Goal: Information Seeking & Learning: Learn about a topic

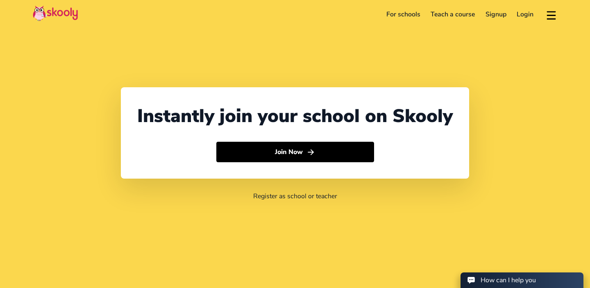
select select "61"
select select "[GEOGRAPHIC_DATA]"
select select "[GEOGRAPHIC_DATA]/[GEOGRAPHIC_DATA]"
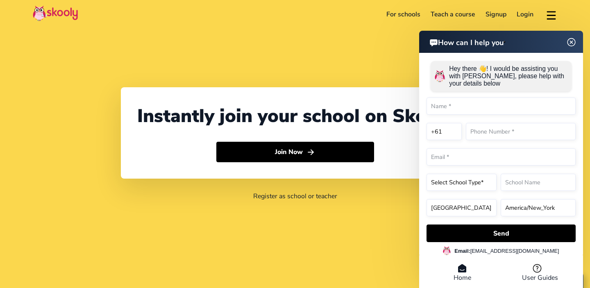
click at [572, 44] on div "How can I help you Hey there 👋! I would be assisting you with Skooly, please he…" at bounding box center [501, 161] width 164 height 260
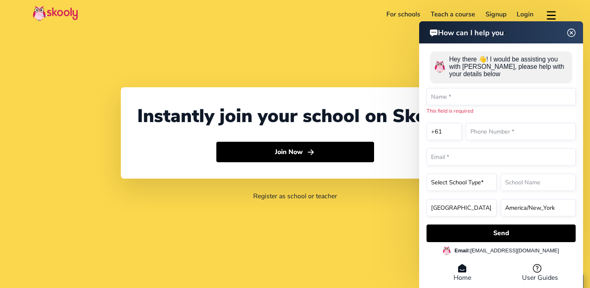
click at [571, 35] on img at bounding box center [572, 32] width 16 height 10
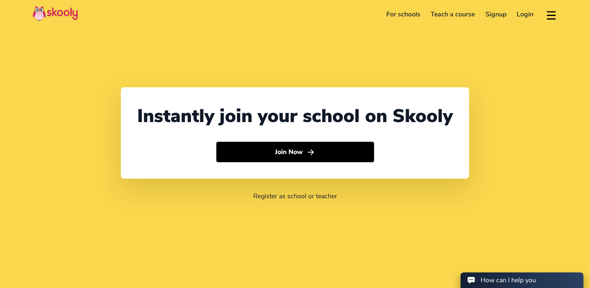
click at [397, 15] on link "For schools" at bounding box center [403, 14] width 45 height 13
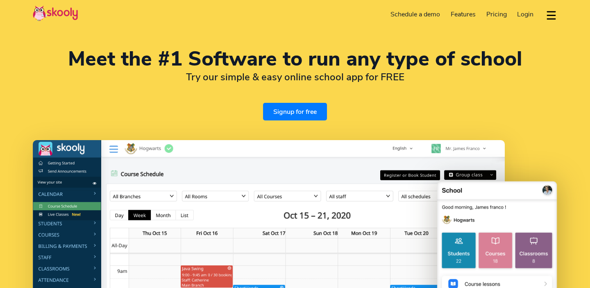
select select "en"
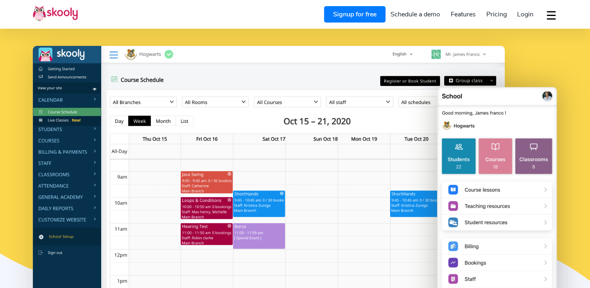
select select "61"
select select "[GEOGRAPHIC_DATA]"
select select "[GEOGRAPHIC_DATA]/[GEOGRAPHIC_DATA]"
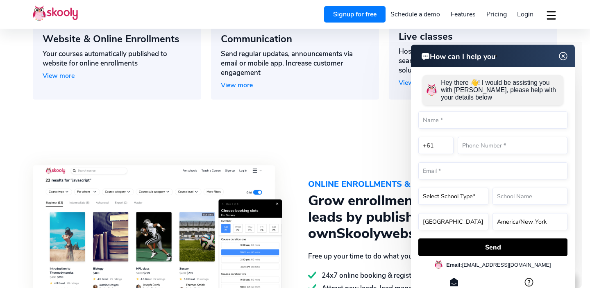
scroll to position [808, 0]
